Goal: Information Seeking & Learning: Find specific fact

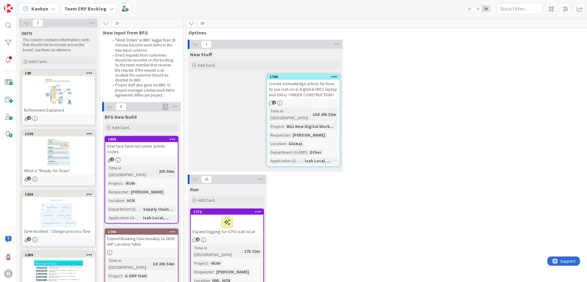
click at [26, 24] on icon at bounding box center [26, 23] width 7 height 7
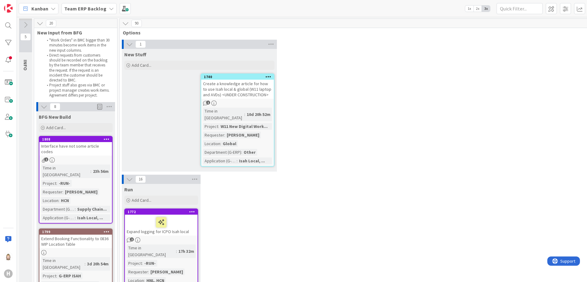
click at [130, 42] on icon at bounding box center [129, 44] width 7 height 7
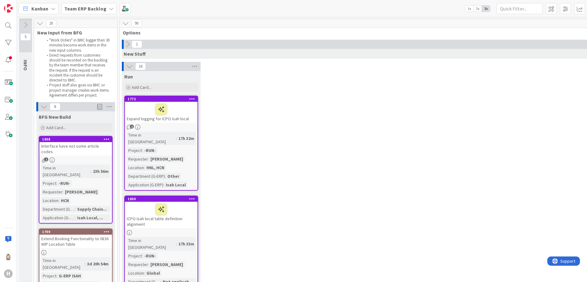
click at [128, 65] on icon at bounding box center [129, 66] width 7 height 7
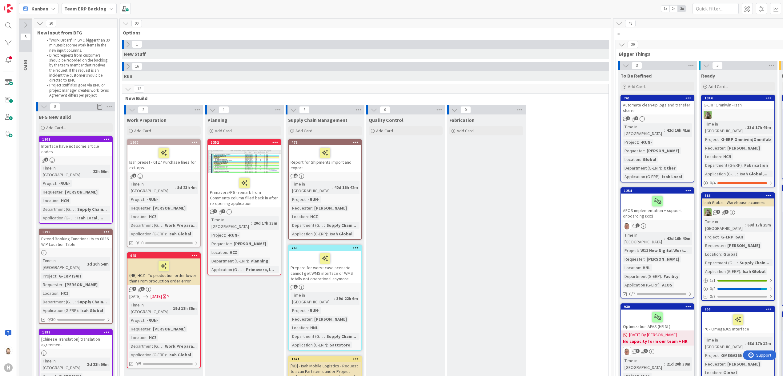
click at [434, 47] on icon at bounding box center [621, 44] width 7 height 7
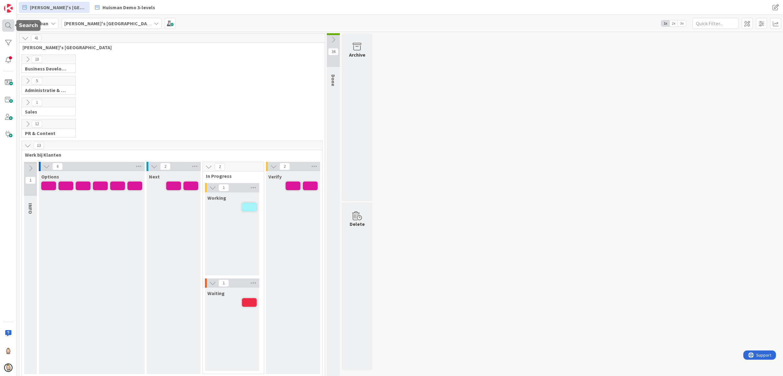
click at [5, 27] on div at bounding box center [8, 25] width 12 height 12
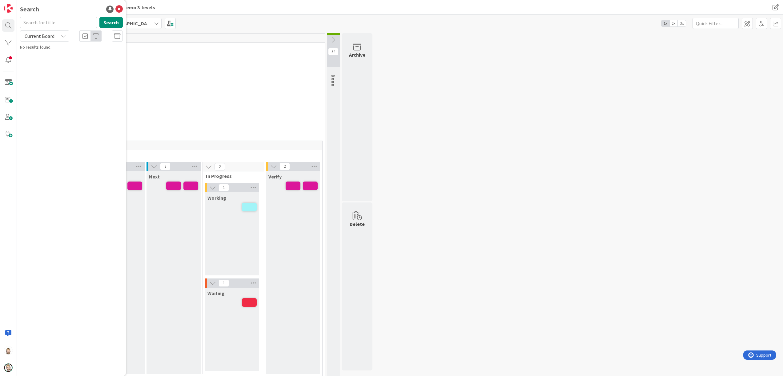
click at [60, 36] on div "Current Board" at bounding box center [44, 35] width 49 height 11
click at [60, 62] on span "All Boards" at bounding box center [55, 61] width 64 height 9
click at [73, 22] on input "text" at bounding box center [58, 22] width 77 height 11
paste input "1430"
type input "1430"
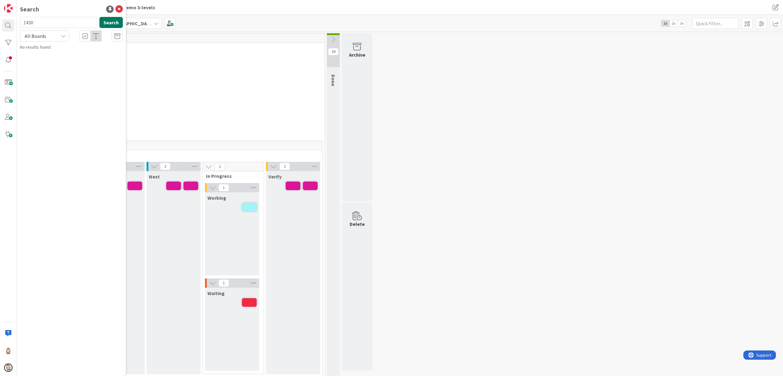
click at [106, 22] on button "Search" at bounding box center [110, 22] width 23 height 11
click at [98, 35] on icon at bounding box center [96, 36] width 6 height 6
click at [111, 23] on button "Search" at bounding box center [110, 22] width 23 height 11
click at [95, 34] on icon at bounding box center [96, 36] width 6 height 6
click at [112, 19] on button "Search" at bounding box center [110, 22] width 23 height 11
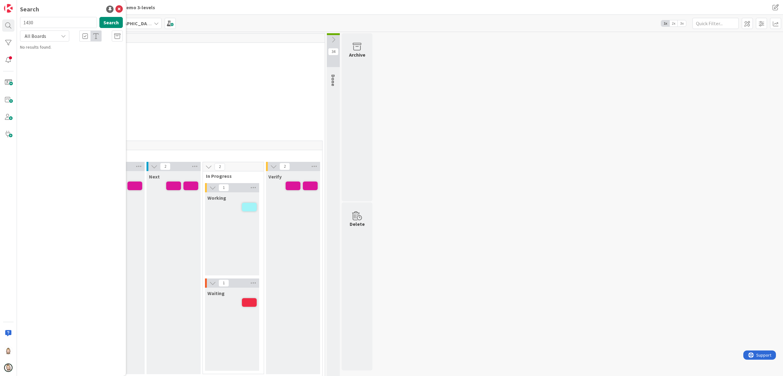
click at [57, 35] on div "All Boards" at bounding box center [44, 35] width 49 height 11
click at [56, 48] on span "Current Board" at bounding box center [55, 50] width 64 height 9
click at [110, 20] on button "Search" at bounding box center [110, 22] width 23 height 11
click at [117, 36] on icon at bounding box center [117, 36] width 6 height 6
click at [109, 22] on button "Search" at bounding box center [110, 22] width 23 height 11
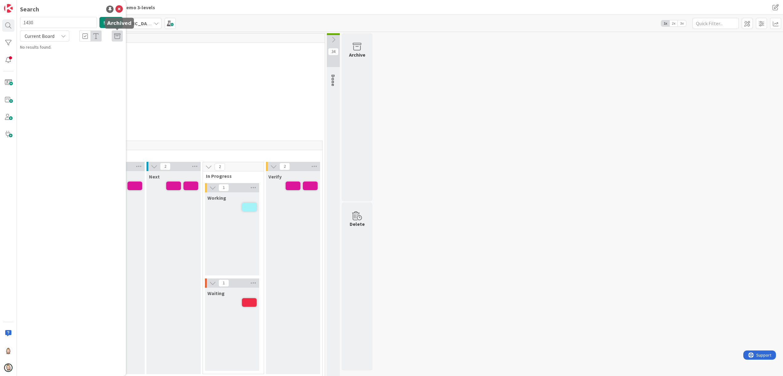
click at [116, 34] on icon at bounding box center [117, 36] width 6 height 6
click at [61, 37] on icon at bounding box center [63, 36] width 5 height 5
click at [61, 62] on span "All Boards" at bounding box center [55, 61] width 64 height 9
click at [110, 20] on button "Search" at bounding box center [110, 22] width 23 height 11
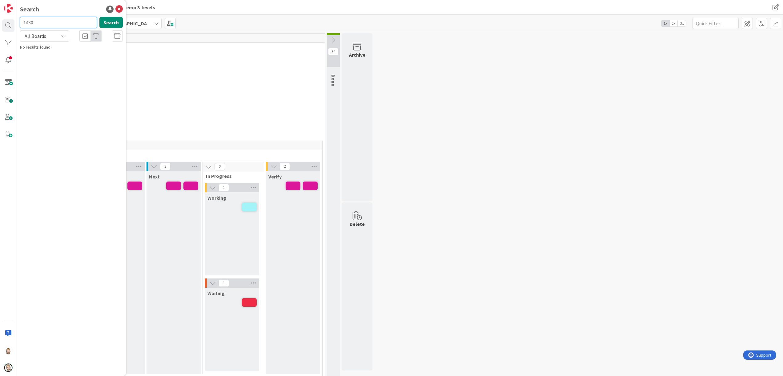
click at [81, 20] on input "1430" at bounding box center [58, 22] width 77 height 11
click at [118, 10] on icon at bounding box center [118, 9] width 7 height 7
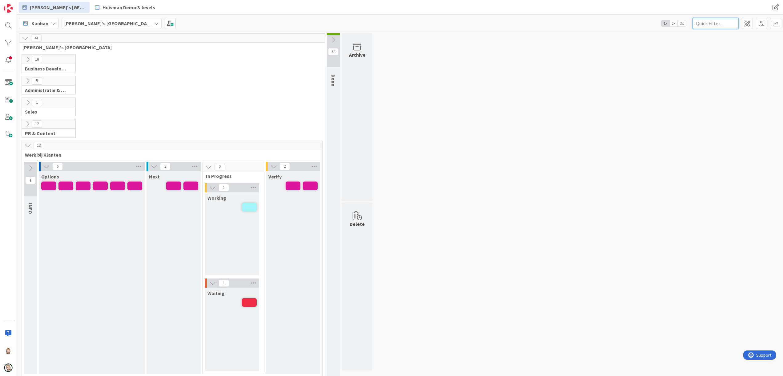
click at [700, 22] on input "text" at bounding box center [715, 23] width 46 height 11
paste input "1430"
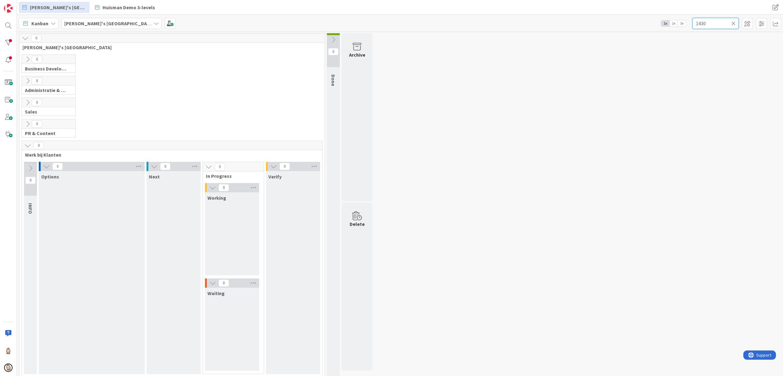
type input "1430"
click at [28, 146] on icon at bounding box center [27, 145] width 7 height 7
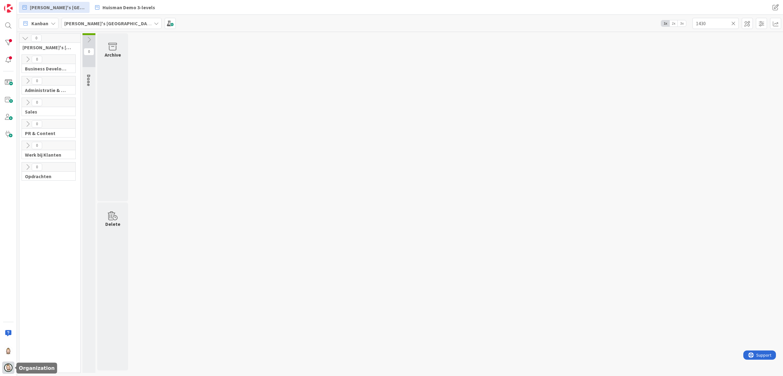
click at [5, 369] on img at bounding box center [8, 367] width 9 height 9
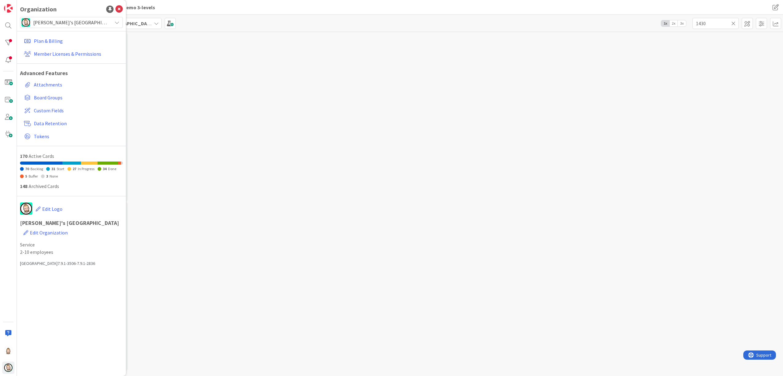
click at [113, 25] on div "[PERSON_NAME]'s [GEOGRAPHIC_DATA]" at bounding box center [71, 22] width 103 height 11
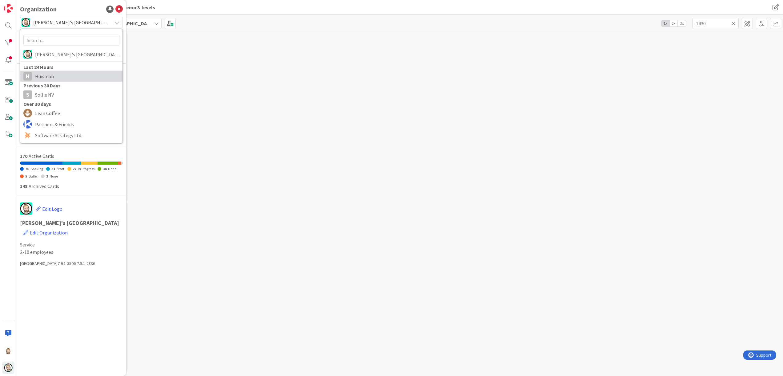
click at [92, 77] on span "Huisman" at bounding box center [77, 76] width 84 height 9
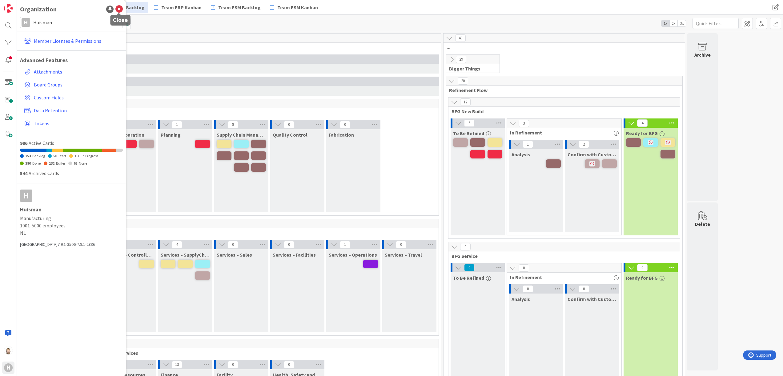
click at [118, 10] on icon at bounding box center [118, 9] width 7 height 7
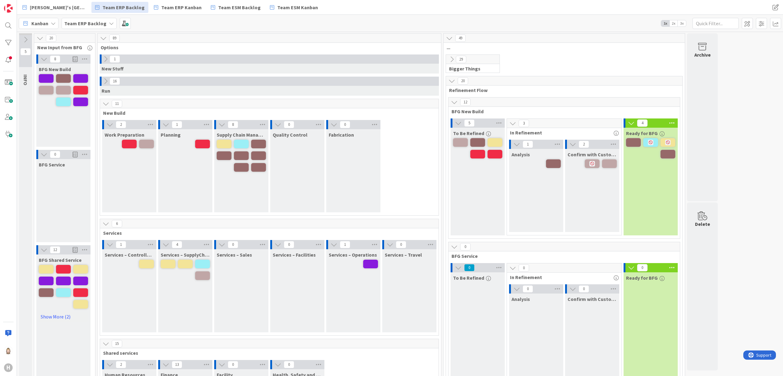
click at [673, 22] on span "2x" at bounding box center [673, 23] width 8 height 6
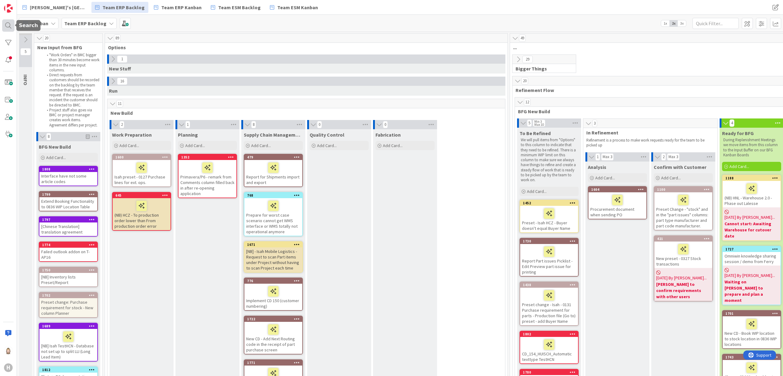
click at [6, 22] on div at bounding box center [8, 25] width 12 height 12
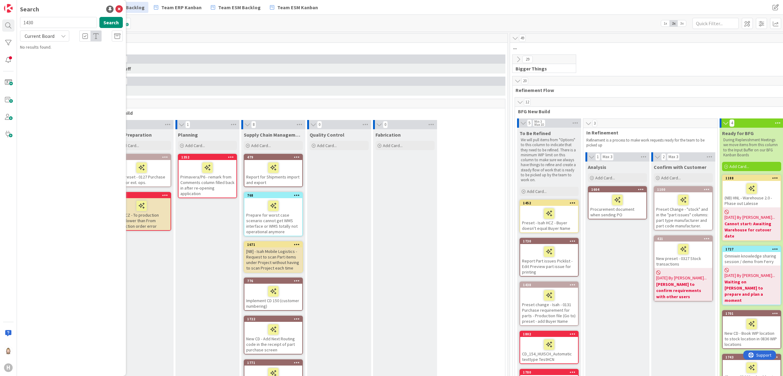
click at [63, 36] on icon at bounding box center [63, 36] width 5 height 5
click at [60, 58] on span "All Boards" at bounding box center [55, 61] width 64 height 9
click at [66, 54] on span "[SS] Isah ProdDB HA - Faulty TimeRegLineNr" at bounding box center [82, 54] width 79 height 6
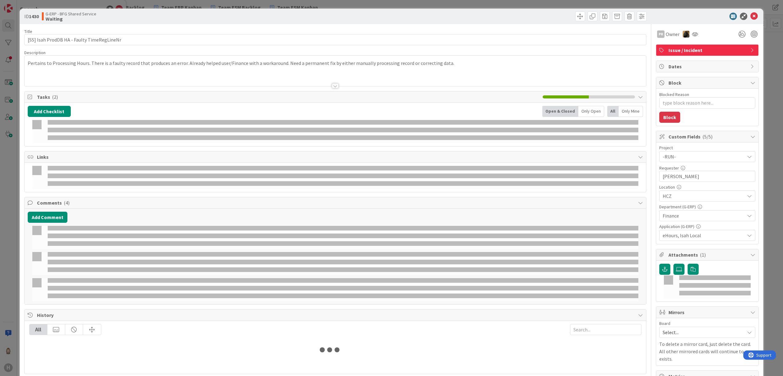
type textarea "x"
select select "sql"
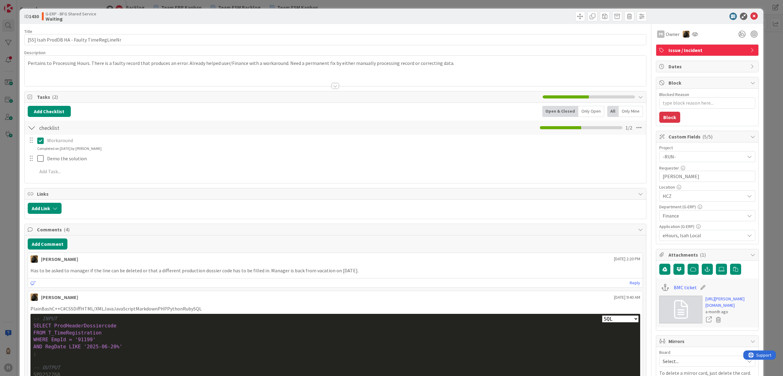
type textarea "x"
